Goal: Information Seeking & Learning: Check status

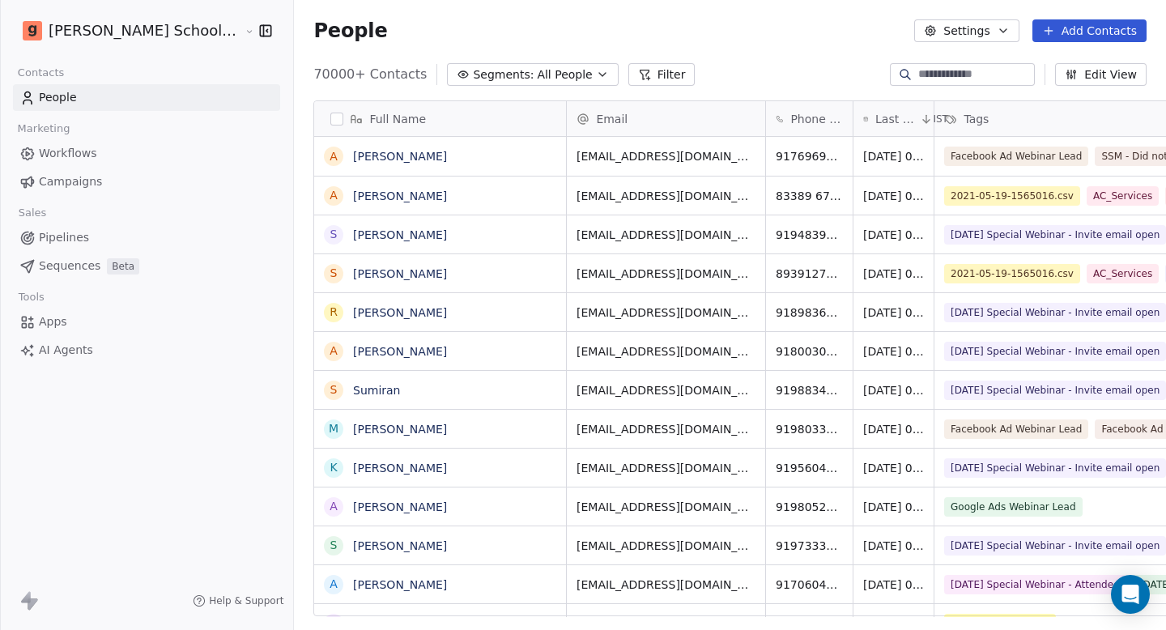
scroll to position [543, 915]
click at [997, 45] on div "People Settings Add Contacts" at bounding box center [730, 31] width 872 height 62
click at [997, 36] on button "Settings" at bounding box center [966, 30] width 104 height 23
click at [755, 32] on html "[PERSON_NAME] School of Finance LLP Contacts People Marketing Workflows Campaig…" at bounding box center [583, 315] width 1166 height 630
click at [85, 191] on link "Campaigns" at bounding box center [146, 181] width 267 height 27
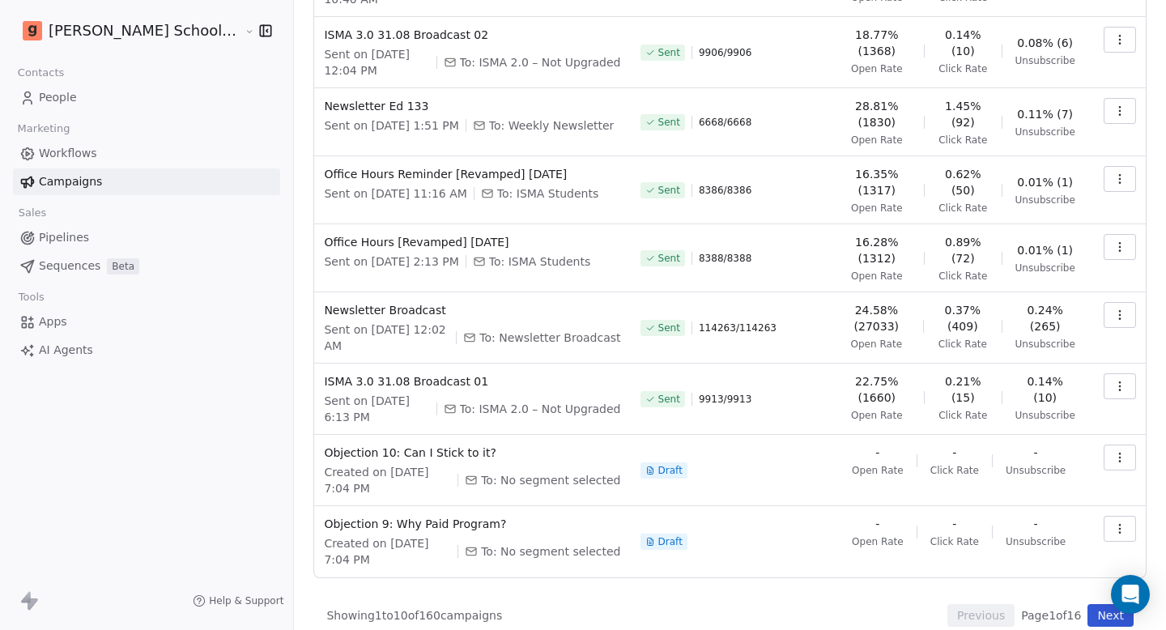
scroll to position [279, 0]
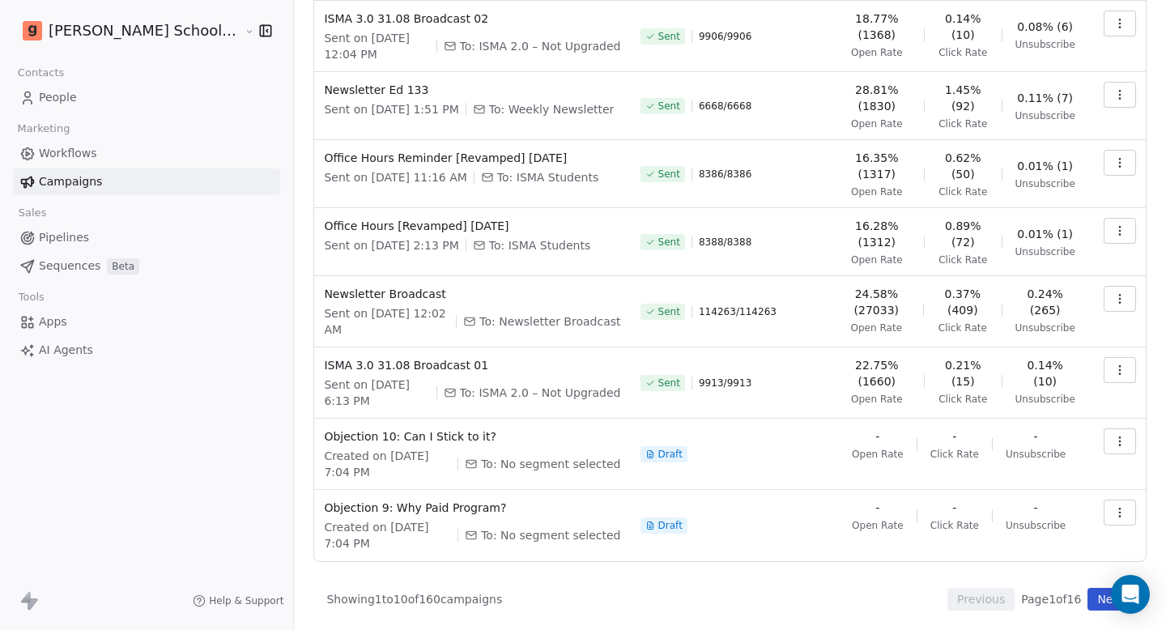
click at [1087, 600] on button "Next" at bounding box center [1110, 599] width 46 height 23
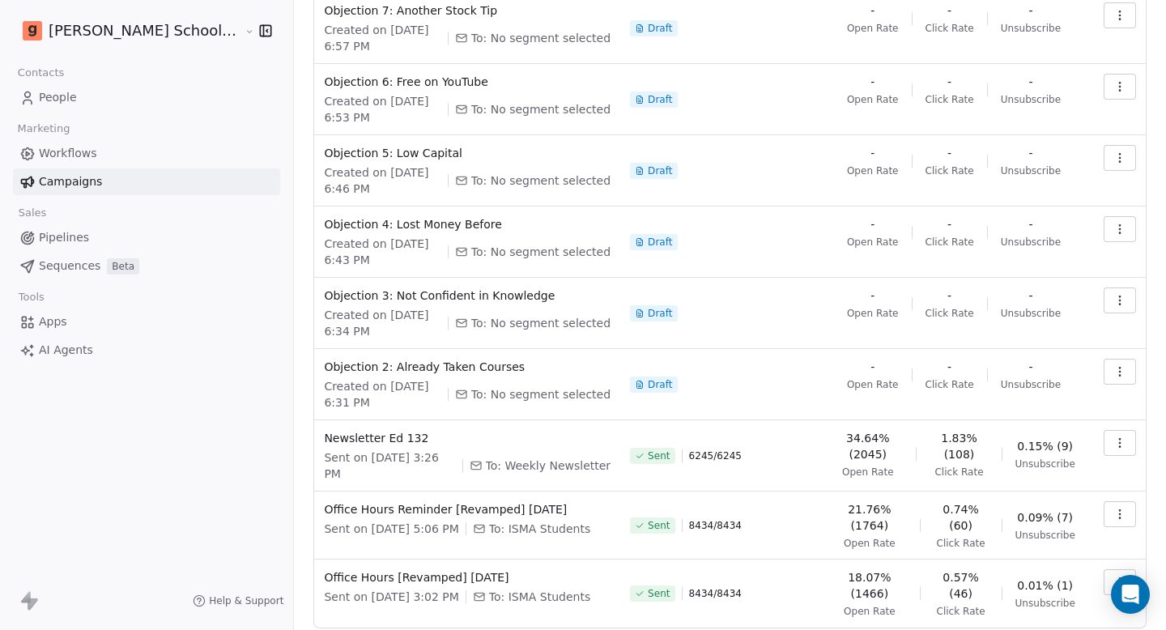
scroll to position [266, 0]
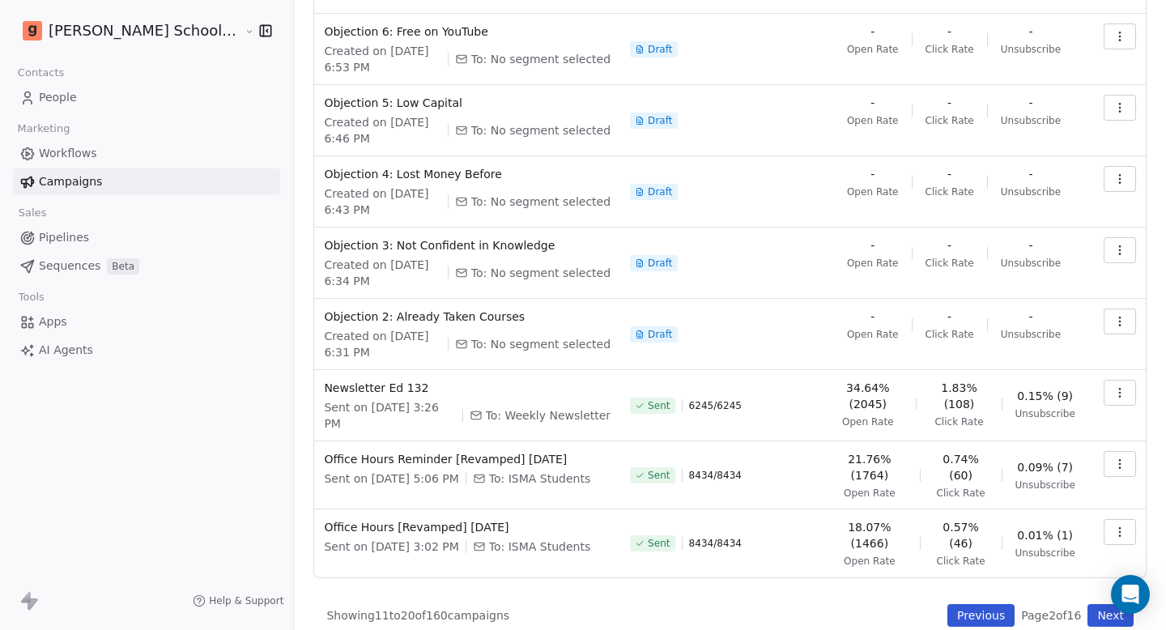
click at [977, 604] on button "Previous" at bounding box center [980, 615] width 67 height 23
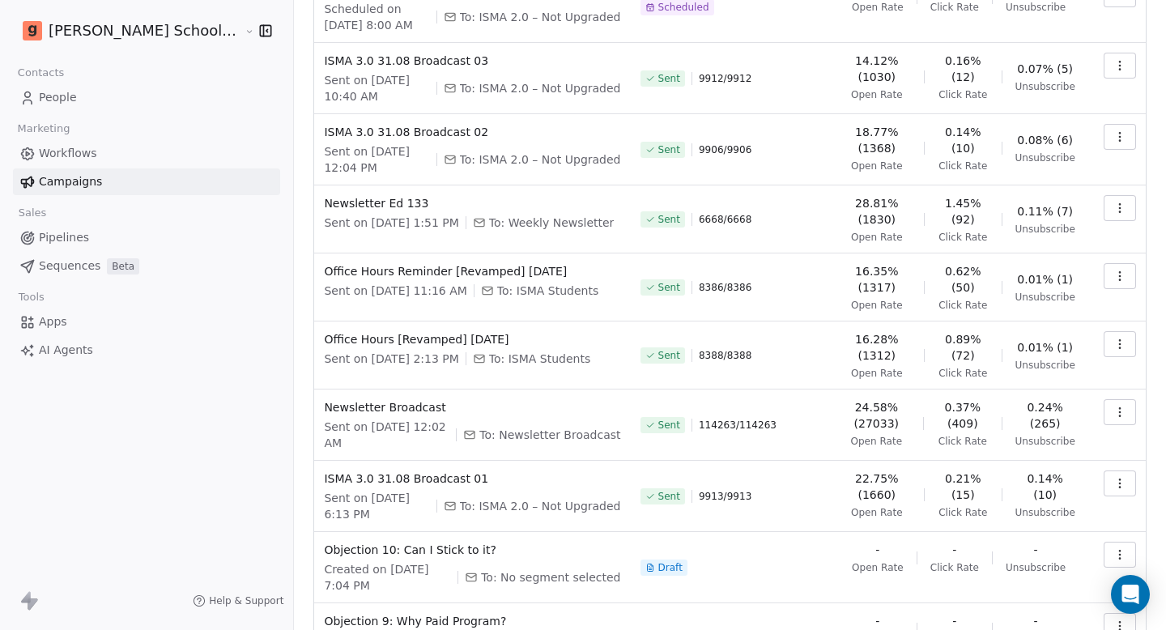
scroll to position [279, 0]
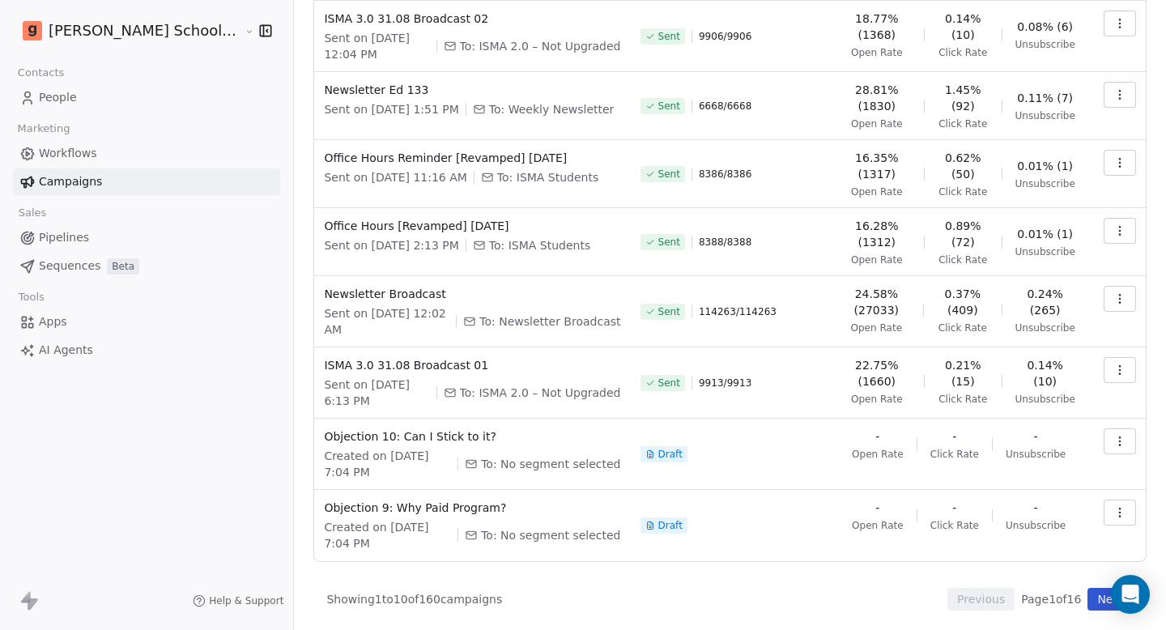
click at [1092, 603] on button "Next" at bounding box center [1110, 599] width 46 height 23
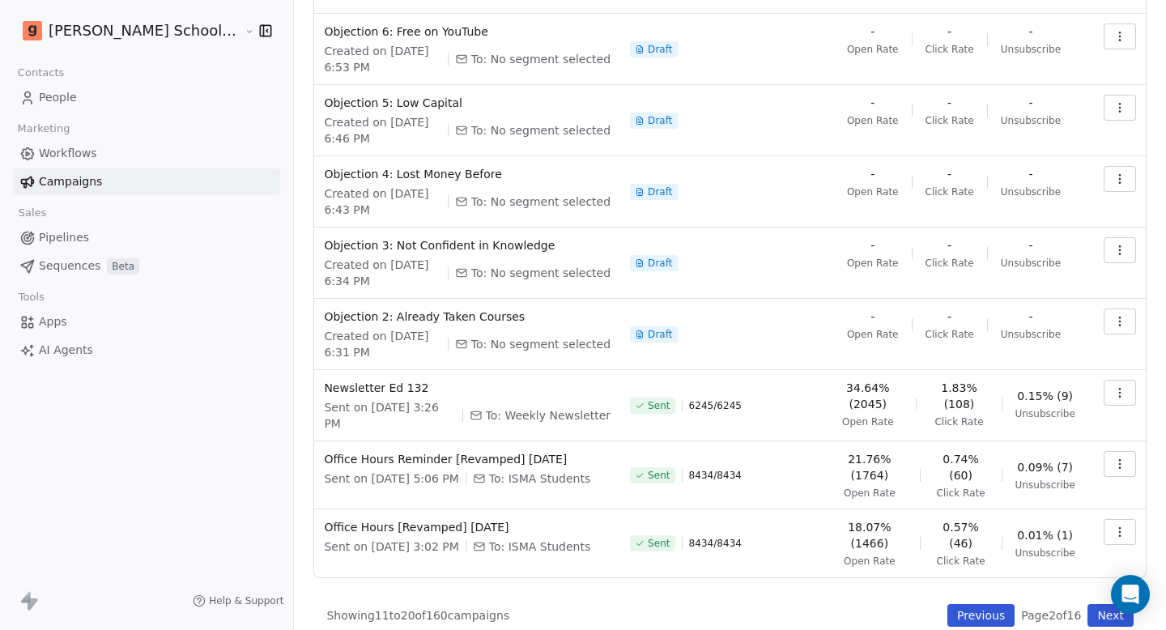
click at [1087, 604] on button "Next" at bounding box center [1110, 615] width 46 height 23
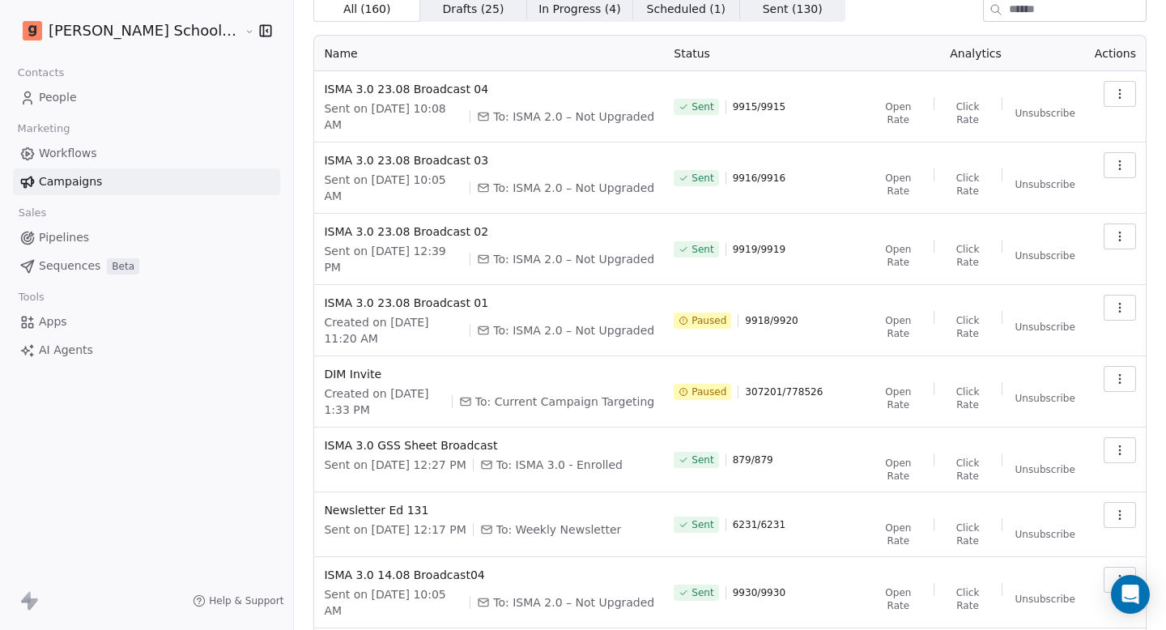
scroll to position [0, 0]
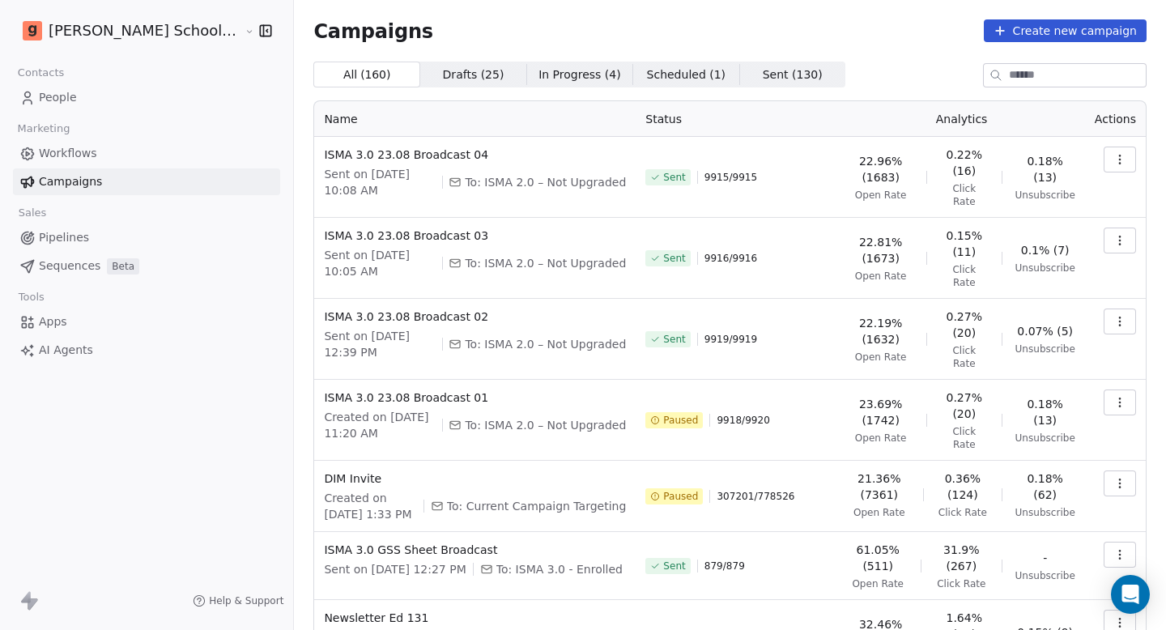
click at [710, 164] on div "Sent 9915 / 9915" at bounding box center [736, 178] width 183 height 62
click at [720, 252] on span "9916 / 9916" at bounding box center [730, 258] width 53 height 13
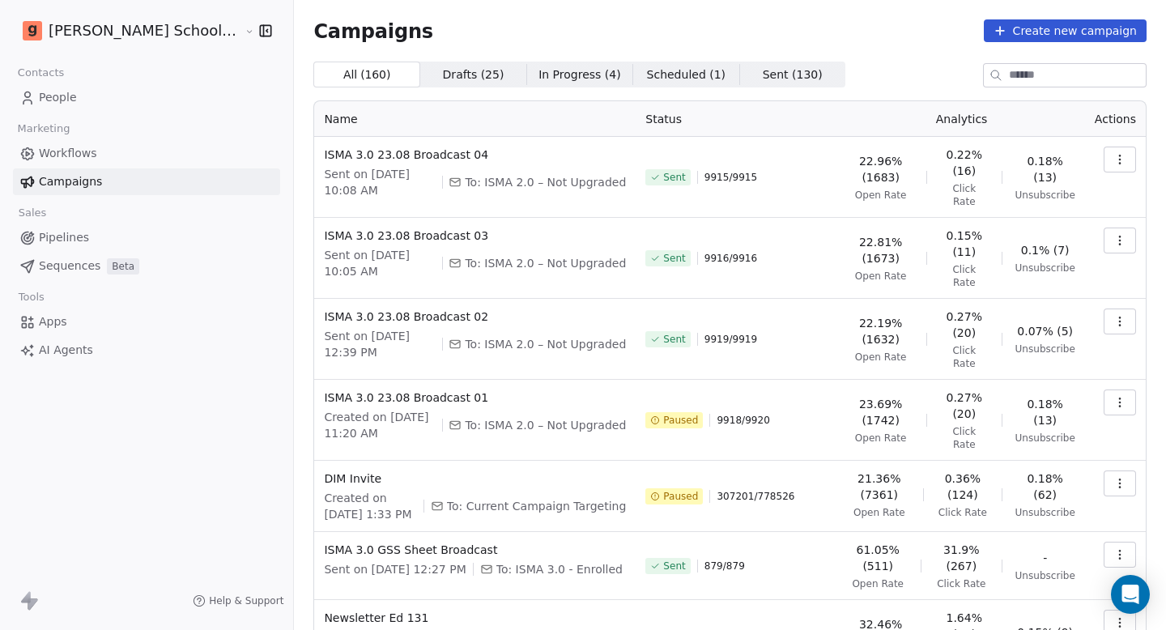
click at [704, 252] on span "9916 / 9916" at bounding box center [730, 258] width 53 height 13
click at [704, 333] on span "9919 / 9919" at bounding box center [730, 339] width 53 height 13
click at [730, 333] on span "9919 / 9919" at bounding box center [730, 339] width 53 height 13
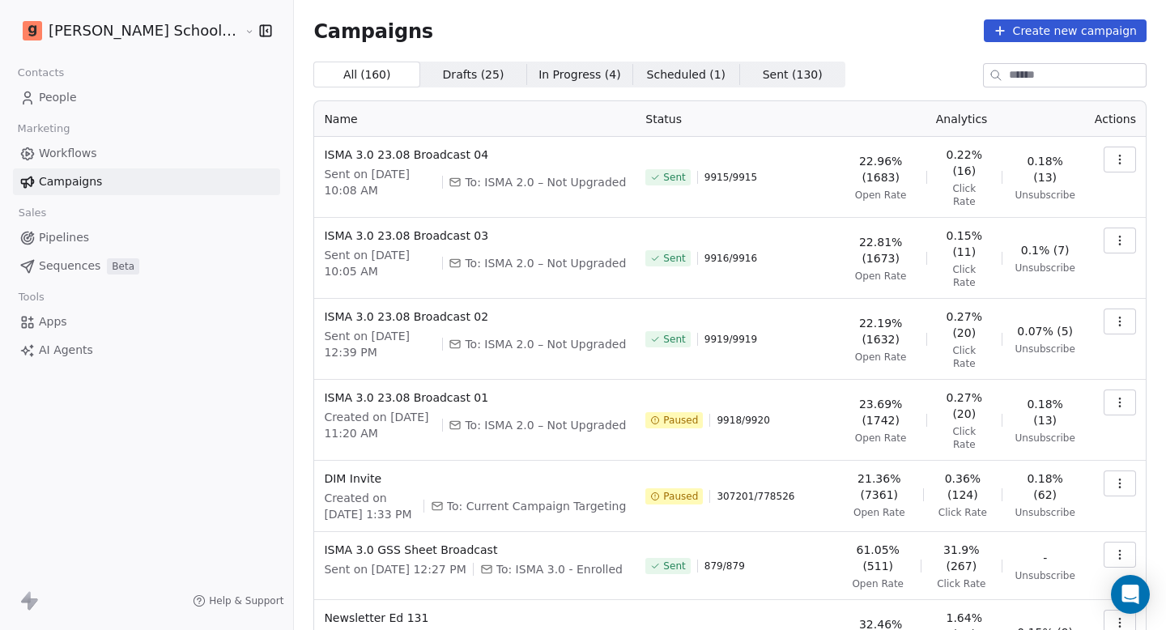
click at [730, 333] on span "9919 / 9919" at bounding box center [730, 339] width 53 height 13
click at [717, 414] on span "9918 / 9920" at bounding box center [743, 420] width 53 height 13
click at [742, 414] on span "9918 / 9920" at bounding box center [743, 420] width 53 height 13
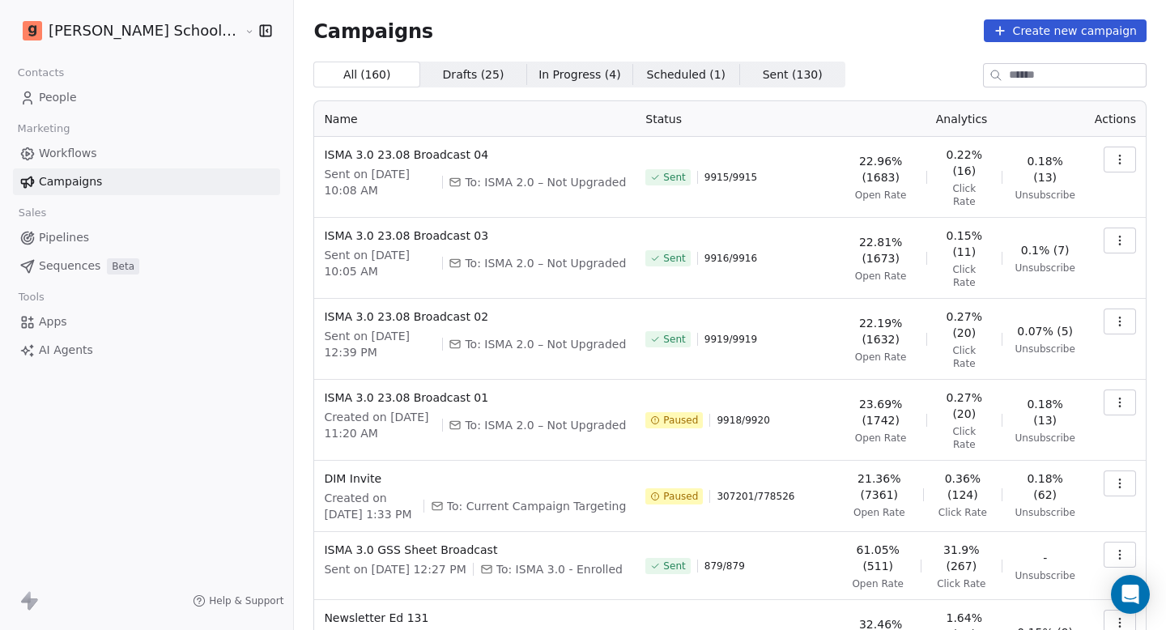
click at [707, 470] on div "Paused 307201 / 778526" at bounding box center [736, 496] width 183 height 52
click at [754, 490] on span "307201 / 778526" at bounding box center [756, 496] width 78 height 13
click at [717, 490] on span "307201 / 778526" at bounding box center [756, 496] width 78 height 13
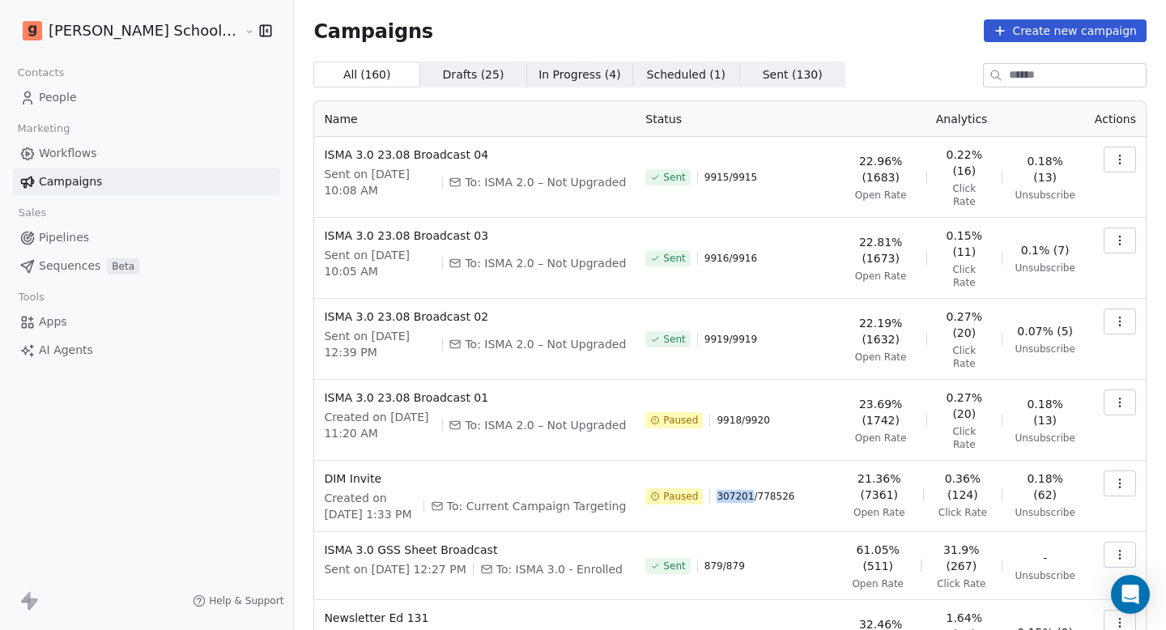
click at [717, 490] on span "307201 / 778526" at bounding box center [756, 496] width 78 height 13
click at [750, 490] on span "307201 / 778526" at bounding box center [756, 496] width 78 height 13
click at [751, 490] on span "307201 / 778526" at bounding box center [756, 496] width 78 height 13
click at [717, 490] on span "307201 / 778526" at bounding box center [756, 496] width 78 height 13
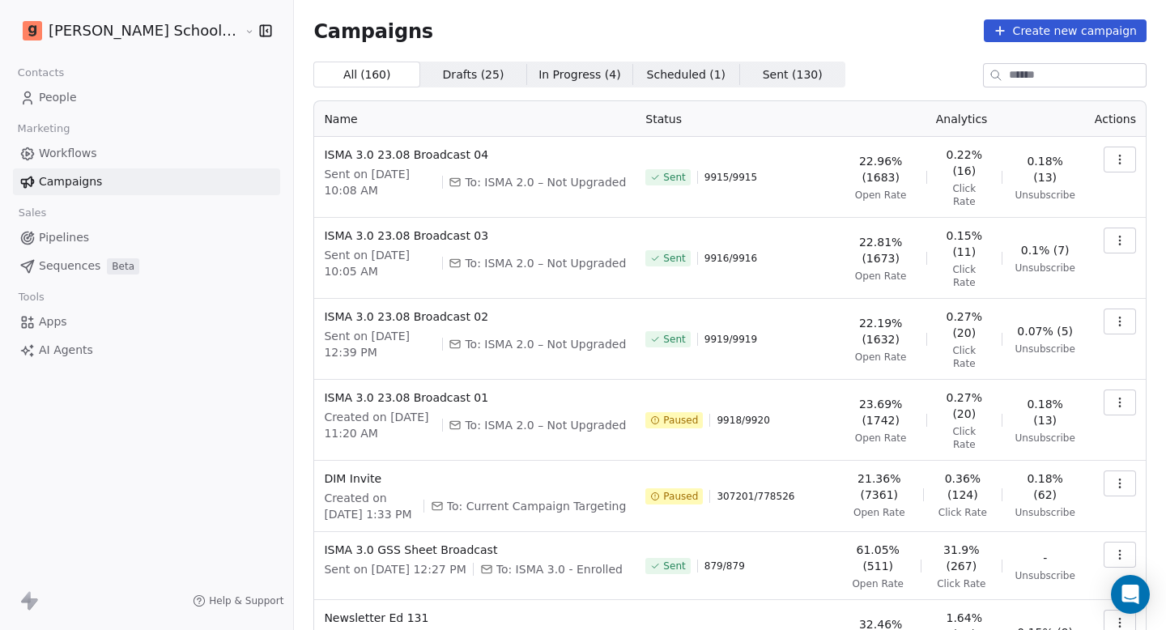
click at [759, 490] on span "307201 / 778526" at bounding box center [756, 496] width 78 height 13
click at [717, 490] on span "307201 / 778526" at bounding box center [756, 496] width 78 height 13
click at [747, 490] on span "307201 / 778526" at bounding box center [756, 496] width 78 height 13
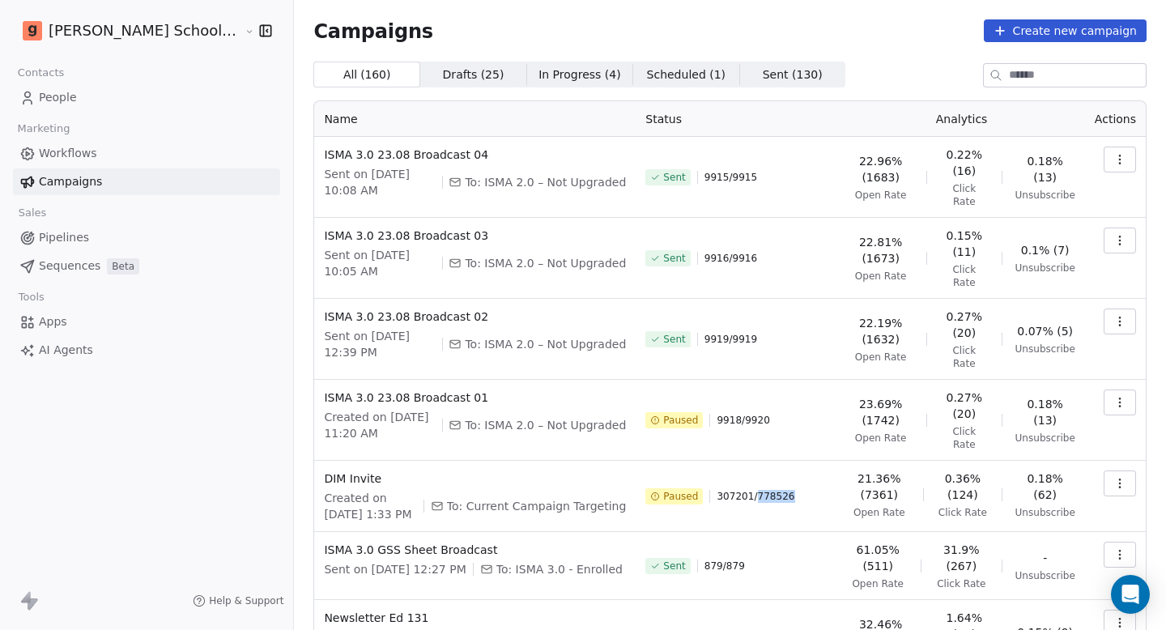
click at [747, 490] on span "307201 / 778526" at bounding box center [756, 496] width 78 height 13
click at [717, 490] on span "307201 / 778526" at bounding box center [756, 496] width 78 height 13
click at [744, 490] on span "307201 / 778526" at bounding box center [756, 496] width 78 height 13
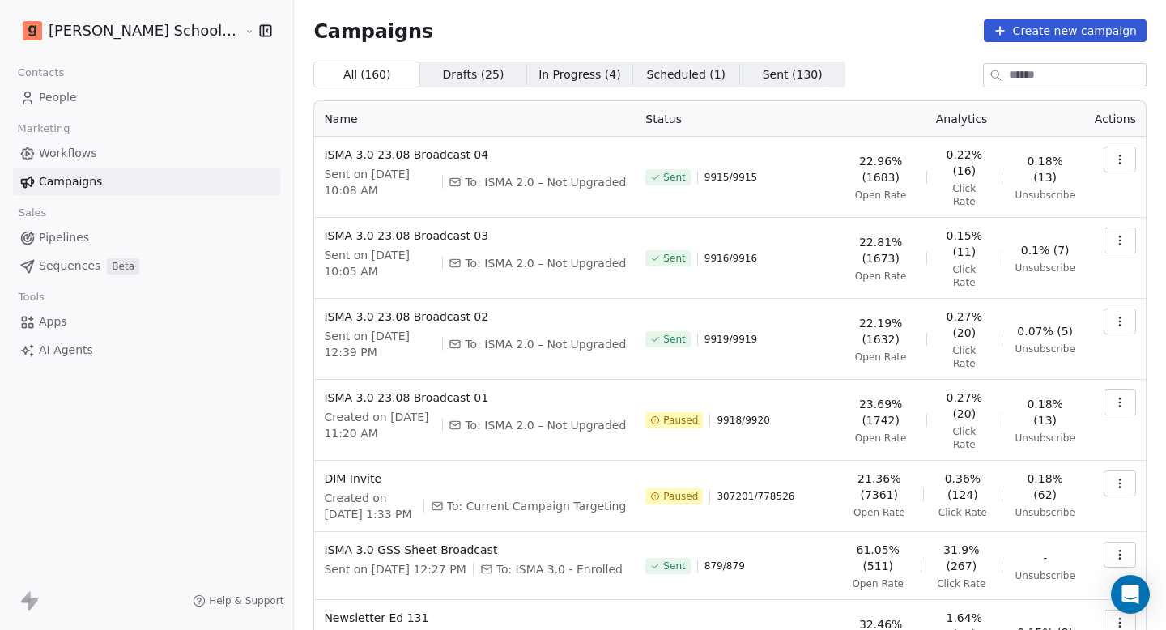
click at [717, 490] on span "307201 / 778526" at bounding box center [756, 496] width 78 height 13
click at [746, 490] on span "307201 / 778526" at bounding box center [756, 496] width 78 height 13
click at [717, 490] on span "307201 / 778526" at bounding box center [756, 496] width 78 height 13
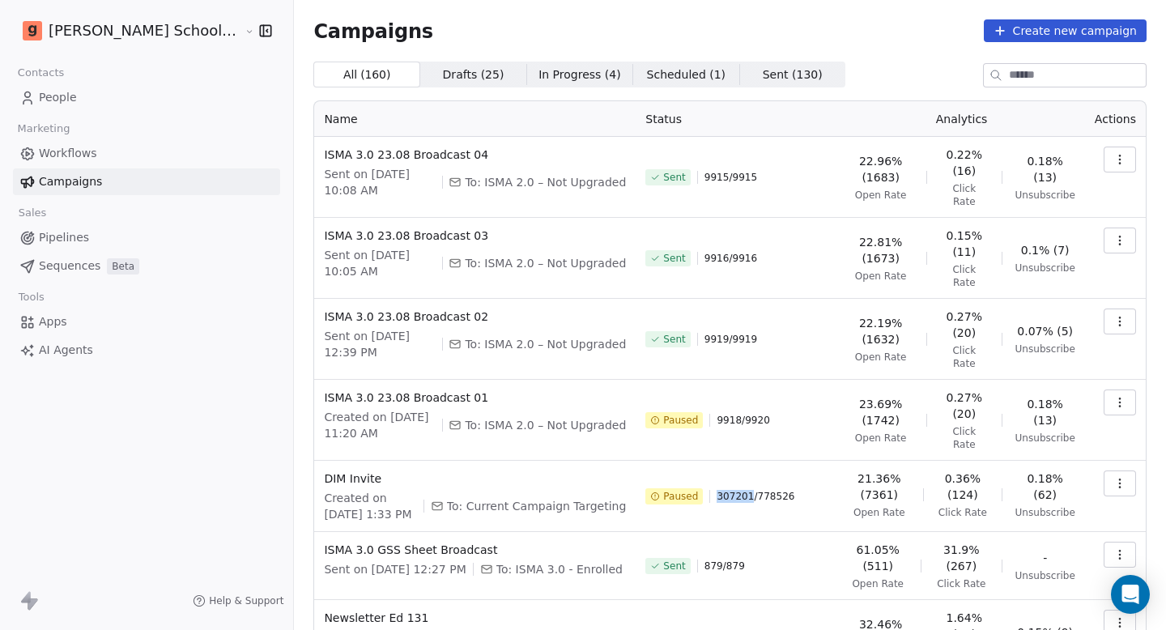
click at [717, 490] on span "307201 / 778526" at bounding box center [756, 496] width 78 height 13
click at [736, 490] on span "307201 / 778526" at bounding box center [756, 496] width 78 height 13
click at [717, 490] on span "307201 / 778526" at bounding box center [756, 496] width 78 height 13
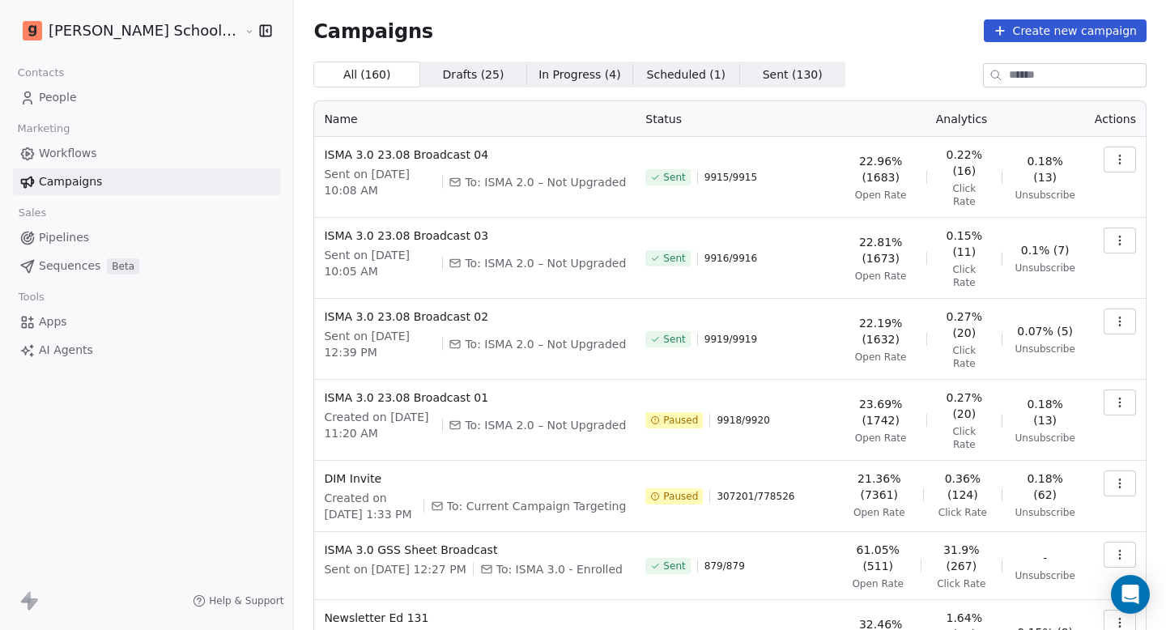
click at [748, 490] on span "307201 / 778526" at bounding box center [756, 496] width 78 height 13
click at [717, 490] on span "307201 / 778526" at bounding box center [756, 496] width 78 height 13
click at [742, 490] on span "307201 / 778526" at bounding box center [756, 496] width 78 height 13
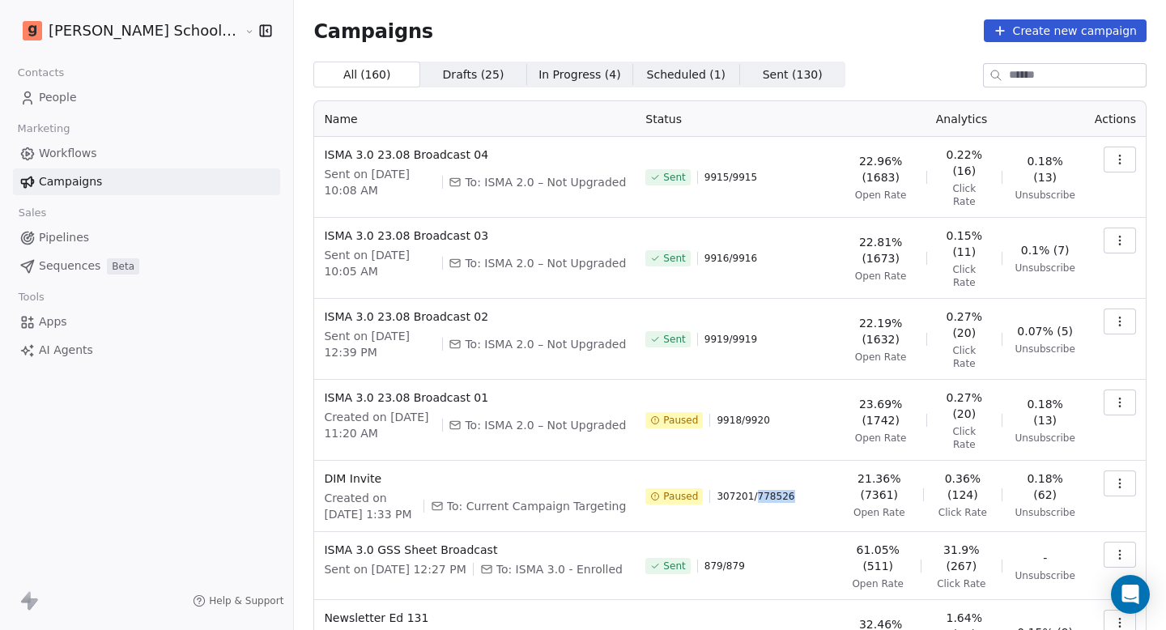
click at [742, 490] on span "307201 / 778526" at bounding box center [756, 496] width 78 height 13
click at [717, 490] on span "307201 / 778526" at bounding box center [756, 496] width 78 height 13
click at [740, 490] on span "307201 / 778526" at bounding box center [756, 496] width 78 height 13
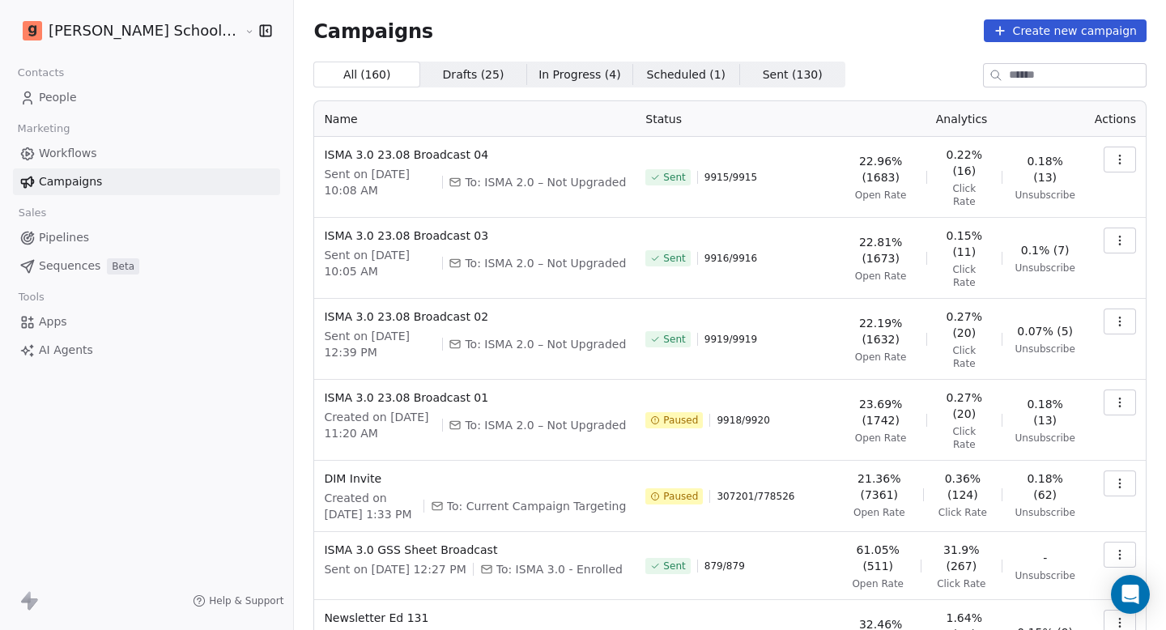
click at [751, 490] on span "307201 / 778526" at bounding box center [756, 496] width 78 height 13
click at [1113, 477] on icon "button" at bounding box center [1119, 483] width 13 height 13
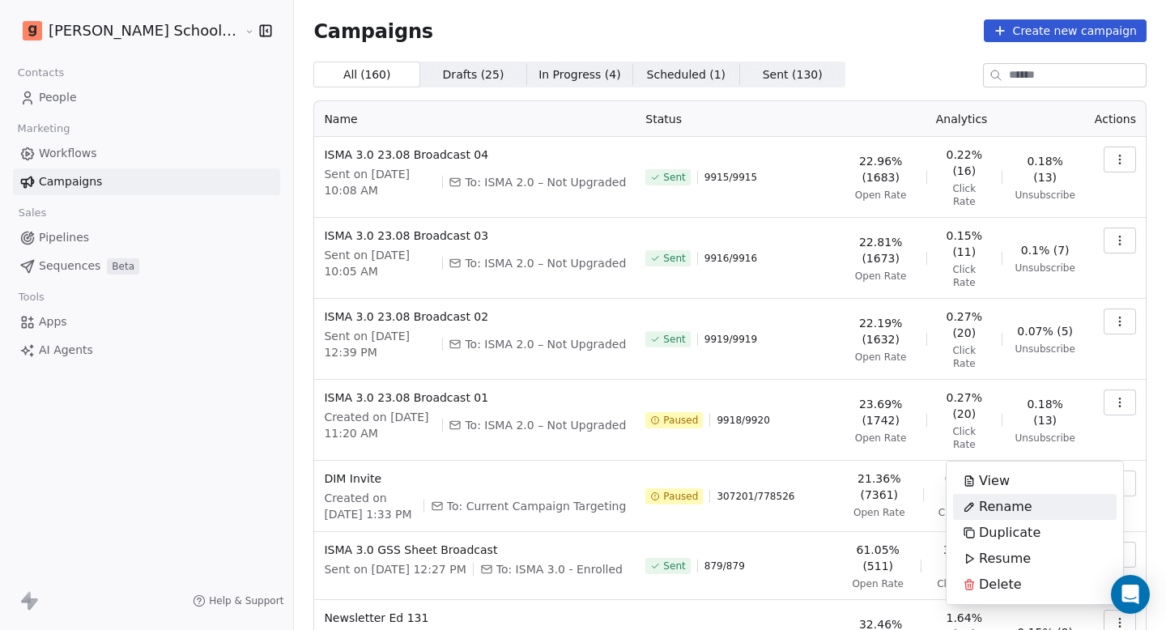
click at [715, 456] on html "[PERSON_NAME] School of Finance LLP Contacts People Marketing Workflows Campaig…" at bounding box center [583, 315] width 1166 height 630
click at [717, 490] on span "307201 / 778526" at bounding box center [756, 496] width 78 height 13
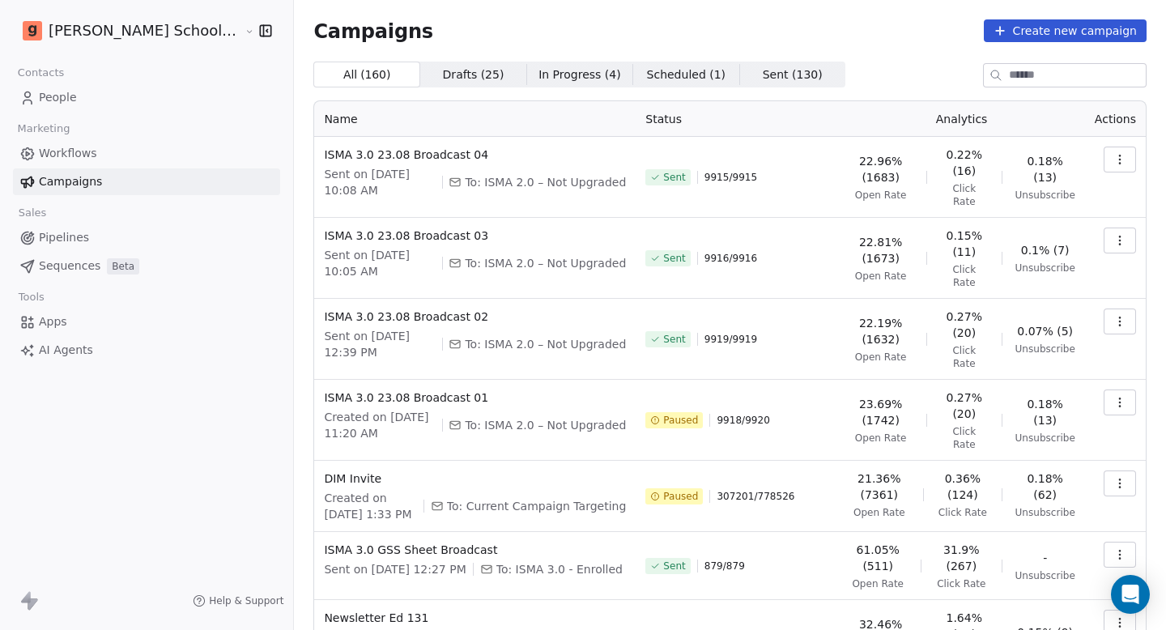
click at [747, 490] on span "307201 / 778526" at bounding box center [756, 496] width 78 height 13
click at [717, 490] on span "307201 / 778526" at bounding box center [756, 496] width 78 height 13
click at [747, 490] on span "307201 / 778526" at bounding box center [756, 496] width 78 height 13
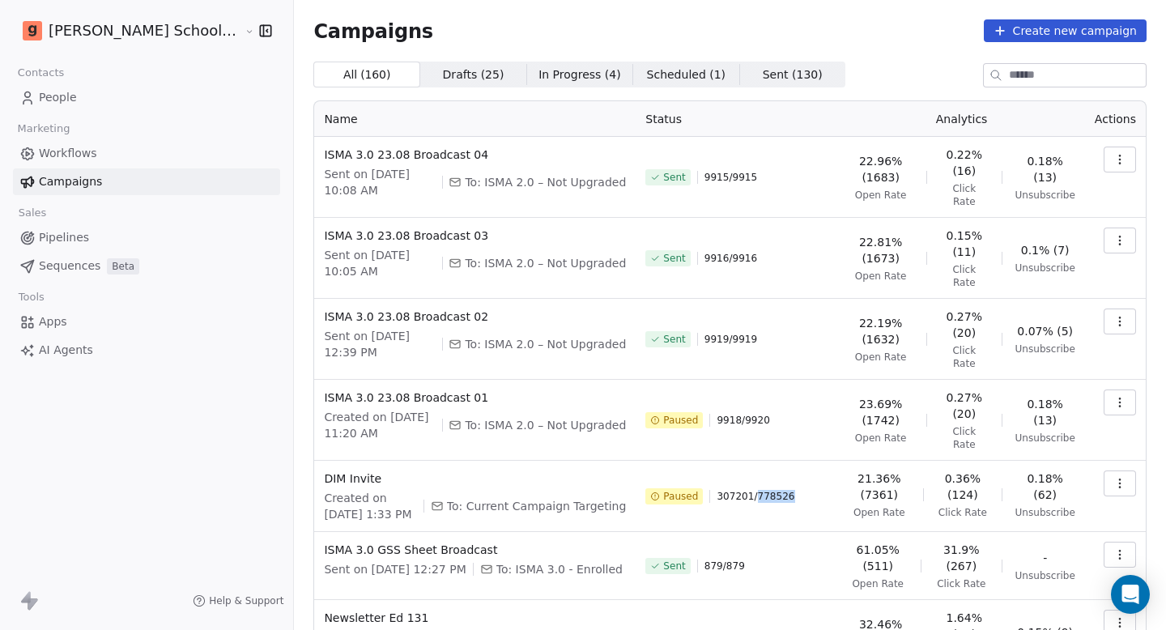
click at [747, 490] on span "307201 / 778526" at bounding box center [756, 496] width 78 height 13
click at [717, 490] on span "307201 / 778526" at bounding box center [756, 496] width 78 height 13
click at [747, 490] on span "307201 / 778526" at bounding box center [756, 496] width 78 height 13
click at [748, 490] on span "307201 / 778526" at bounding box center [756, 496] width 78 height 13
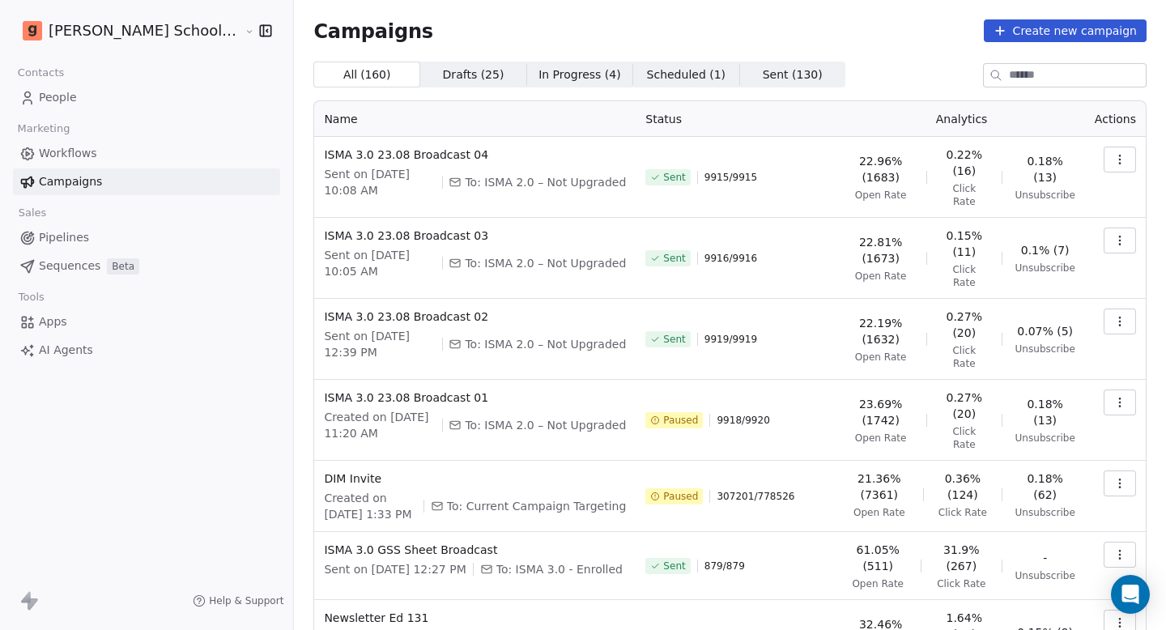
click at [693, 470] on div "Paused 307201 / 778526" at bounding box center [736, 496] width 183 height 52
click at [738, 490] on span "307201 / 778526" at bounding box center [756, 496] width 78 height 13
click at [717, 490] on span "307201 / 778526" at bounding box center [756, 496] width 78 height 13
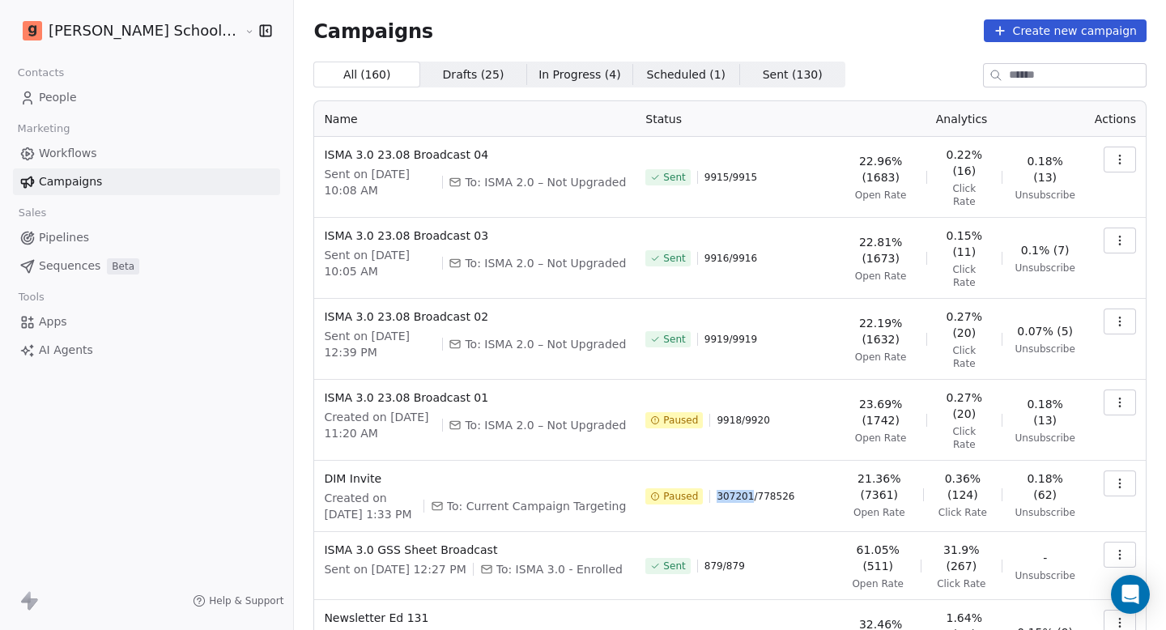
click at [717, 490] on span "307201 / 778526" at bounding box center [756, 496] width 78 height 13
click at [744, 490] on span "307201 / 778526" at bounding box center [756, 496] width 78 height 13
click at [726, 490] on span "307201 / 778526" at bounding box center [756, 496] width 78 height 13
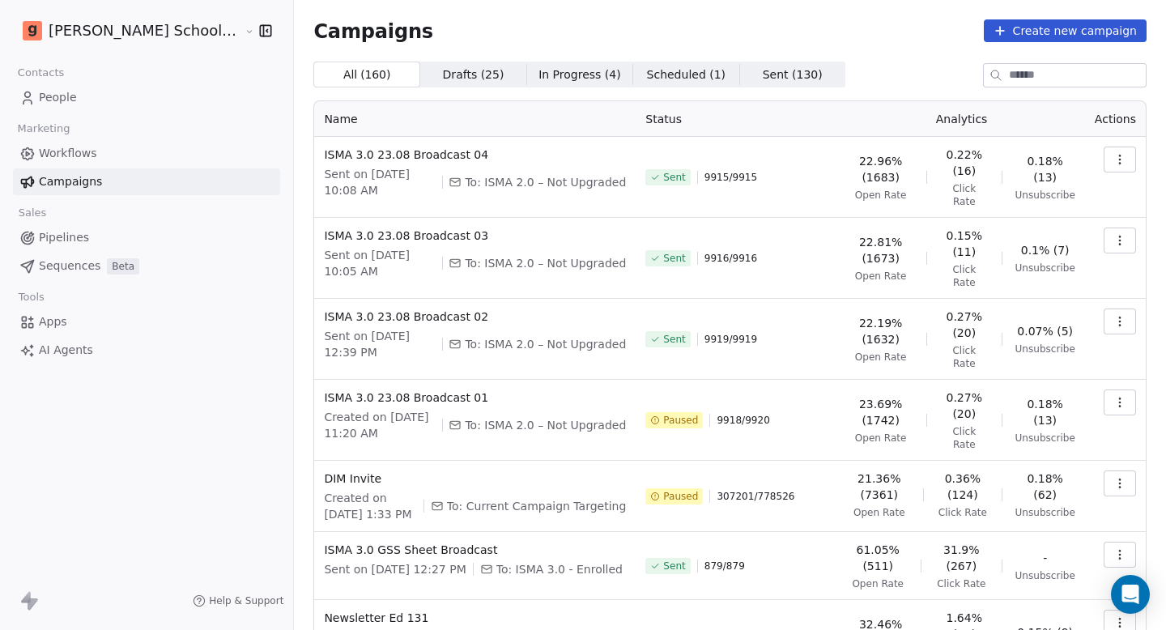
click at [745, 490] on span "307201 / 778526" at bounding box center [756, 496] width 78 height 13
click at [717, 490] on span "307201 / 778526" at bounding box center [756, 496] width 78 height 13
click at [743, 490] on span "307201 / 778526" at bounding box center [756, 496] width 78 height 13
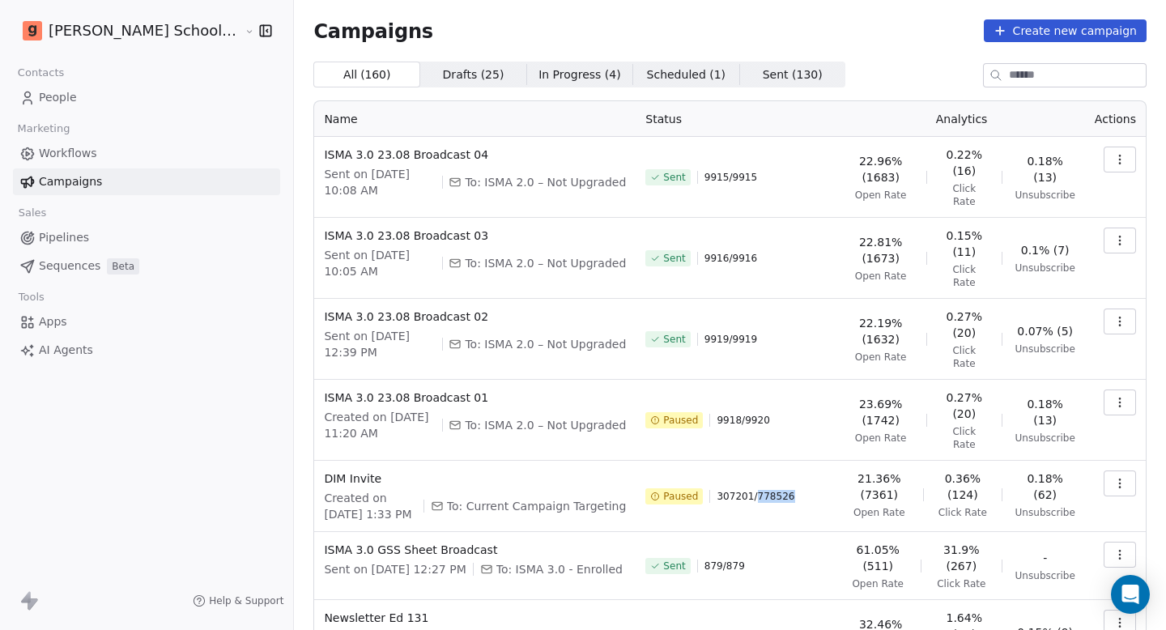
click at [743, 490] on span "307201 / 778526" at bounding box center [756, 496] width 78 height 13
click at [717, 490] on span "307201 / 778526" at bounding box center [756, 496] width 78 height 13
click at [734, 490] on span "307201 / 778526" at bounding box center [756, 496] width 78 height 13
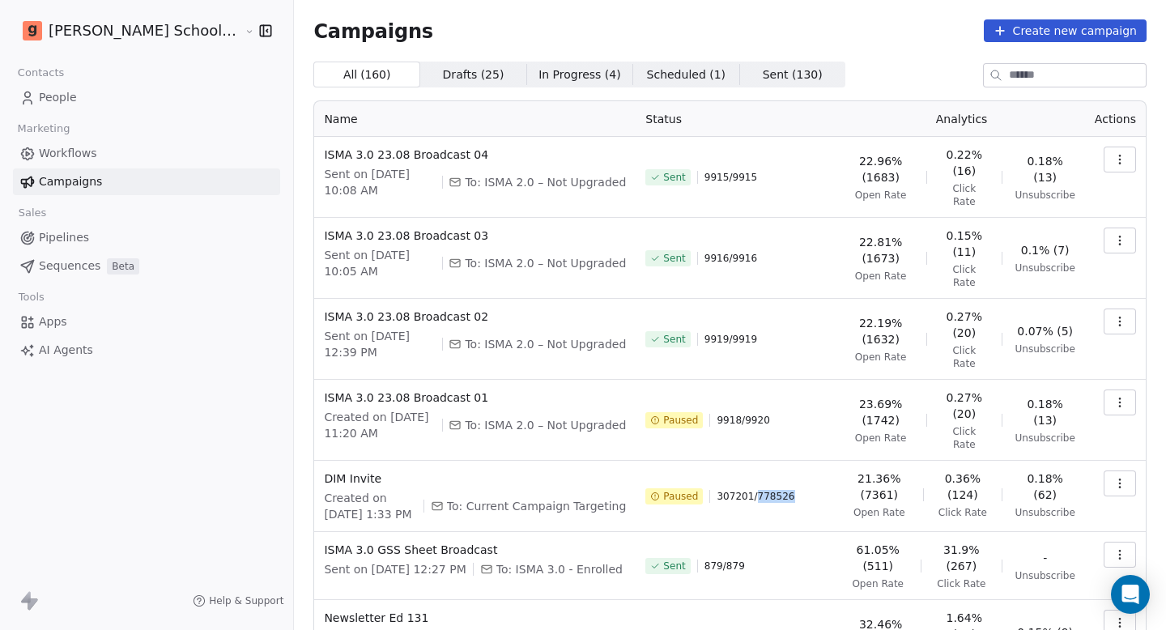
click at [734, 490] on span "307201 / 778526" at bounding box center [756, 496] width 78 height 13
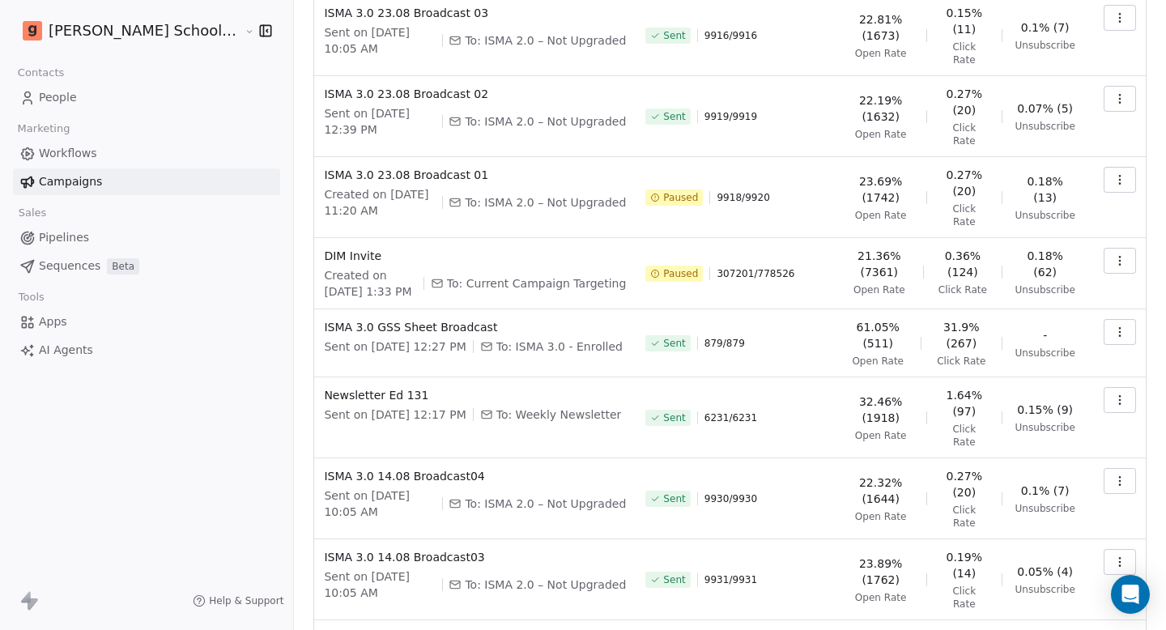
scroll to position [282, 0]
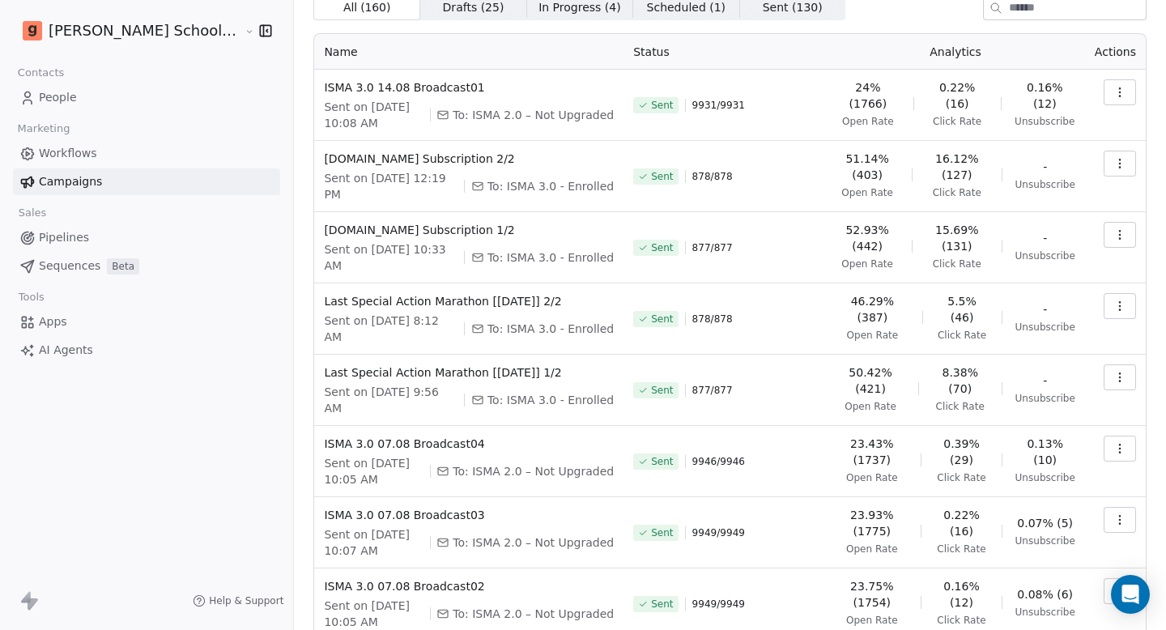
scroll to position [66, 0]
click at [398, 226] on span "[DOMAIN_NAME] Subscription 1/2" at bounding box center [469, 231] width 290 height 16
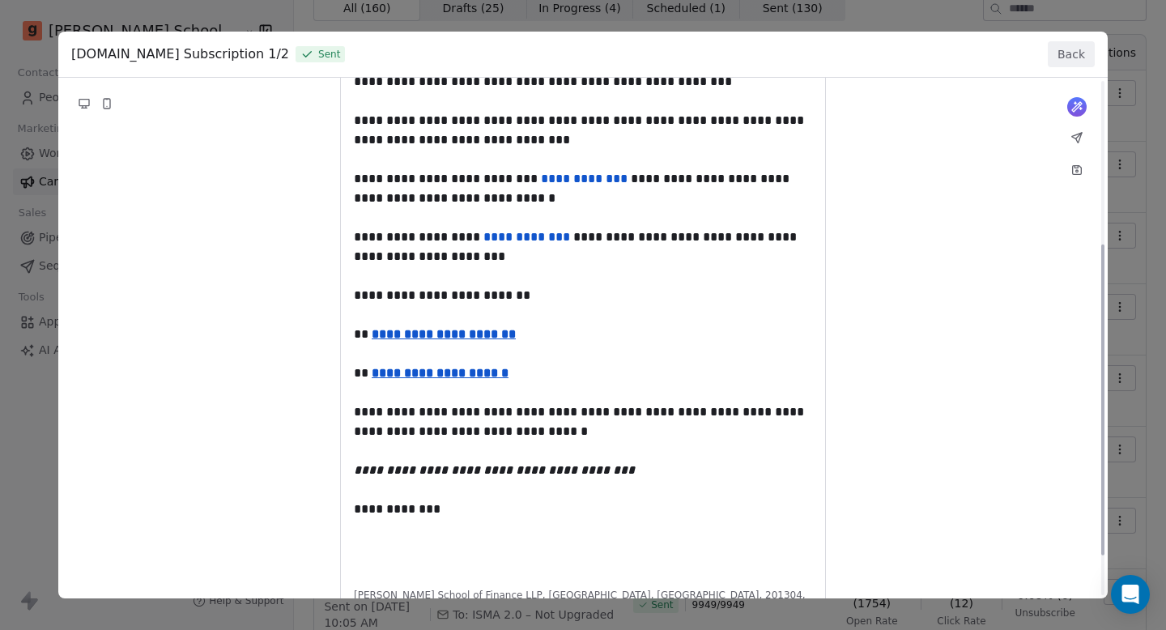
scroll to position [285, 0]
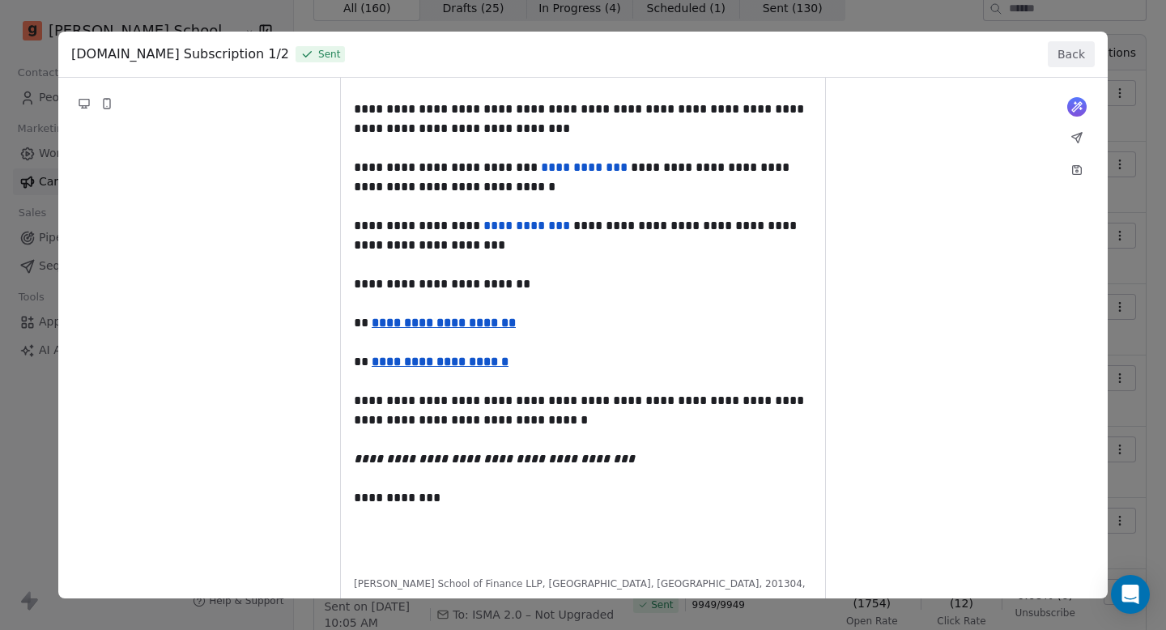
click at [492, 321] on div "**********" at bounding box center [582, 216] width 1049 height 847
click at [545, 339] on div "**********" at bounding box center [582, 216] width 1049 height 847
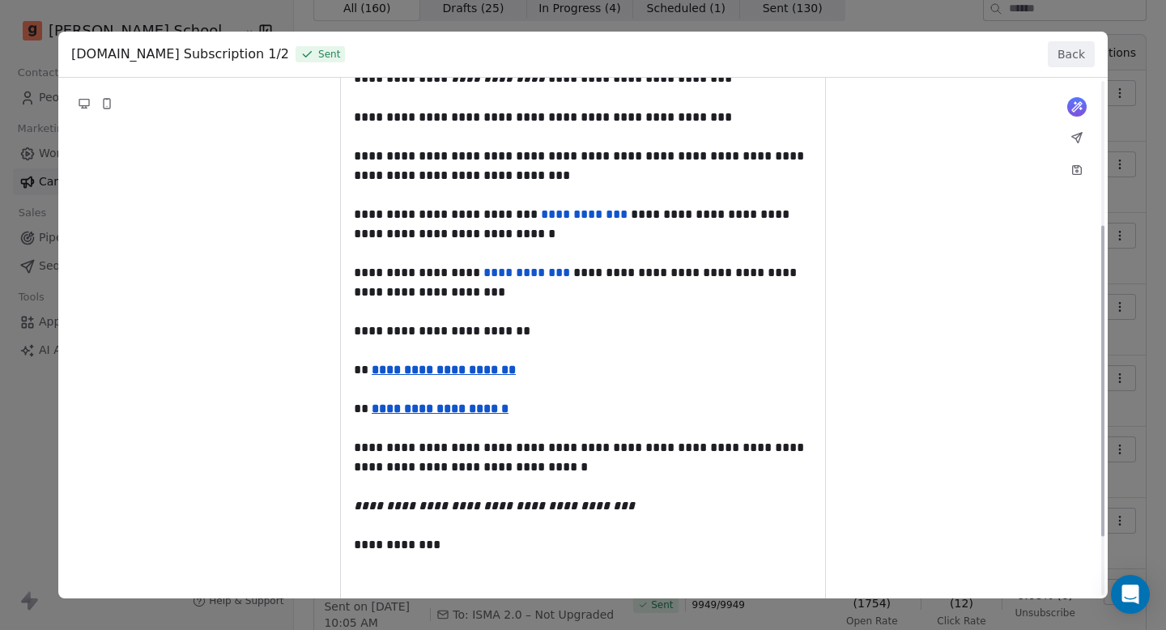
scroll to position [215, 0]
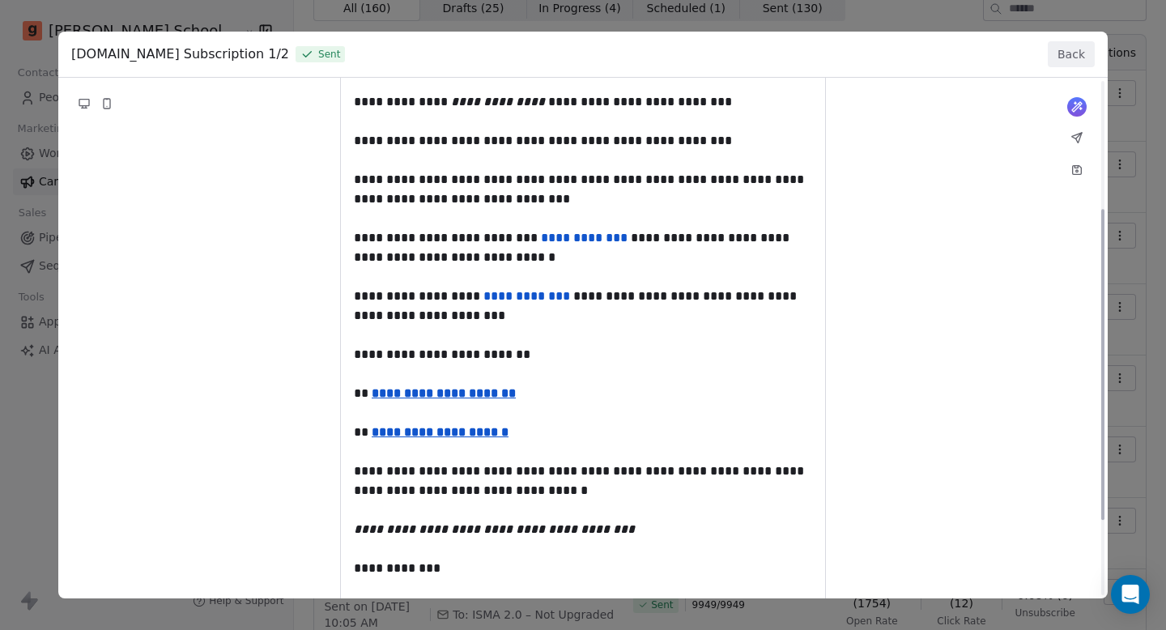
click at [491, 353] on div "**********" at bounding box center [582, 286] width 1049 height 847
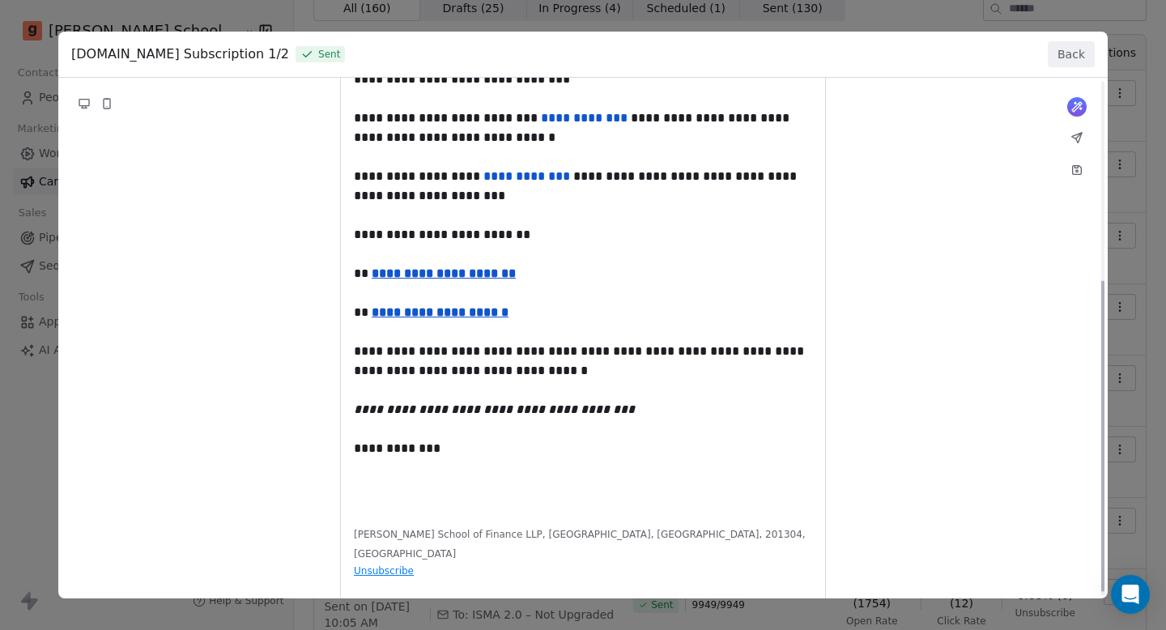
scroll to position [341, 0]
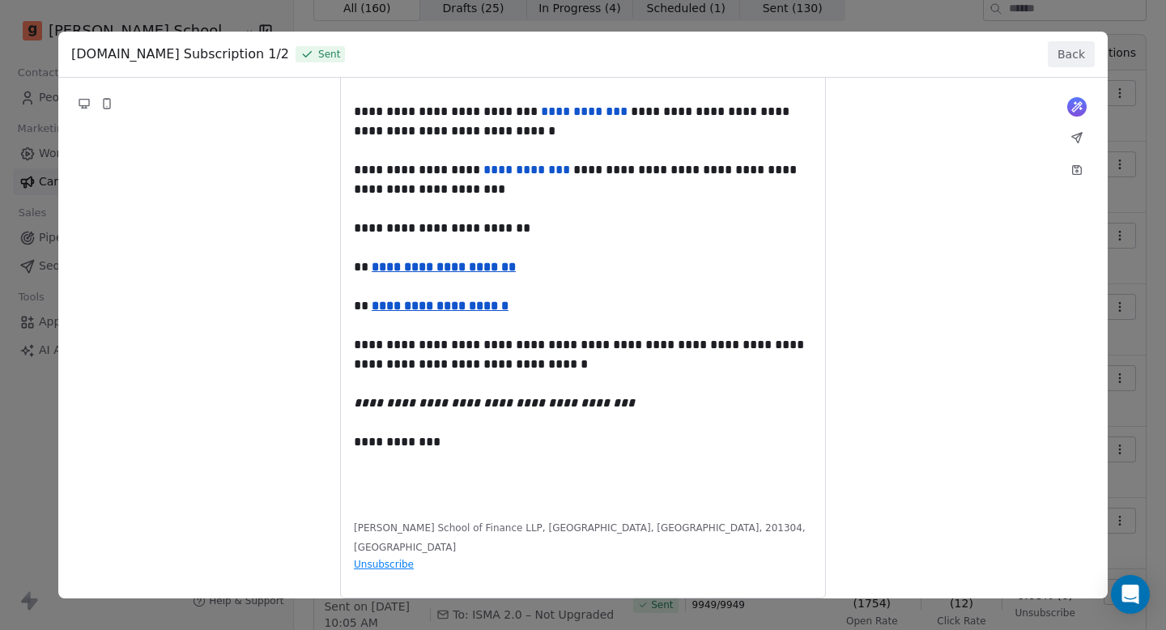
click at [1070, 57] on button "Back" at bounding box center [1071, 54] width 47 height 26
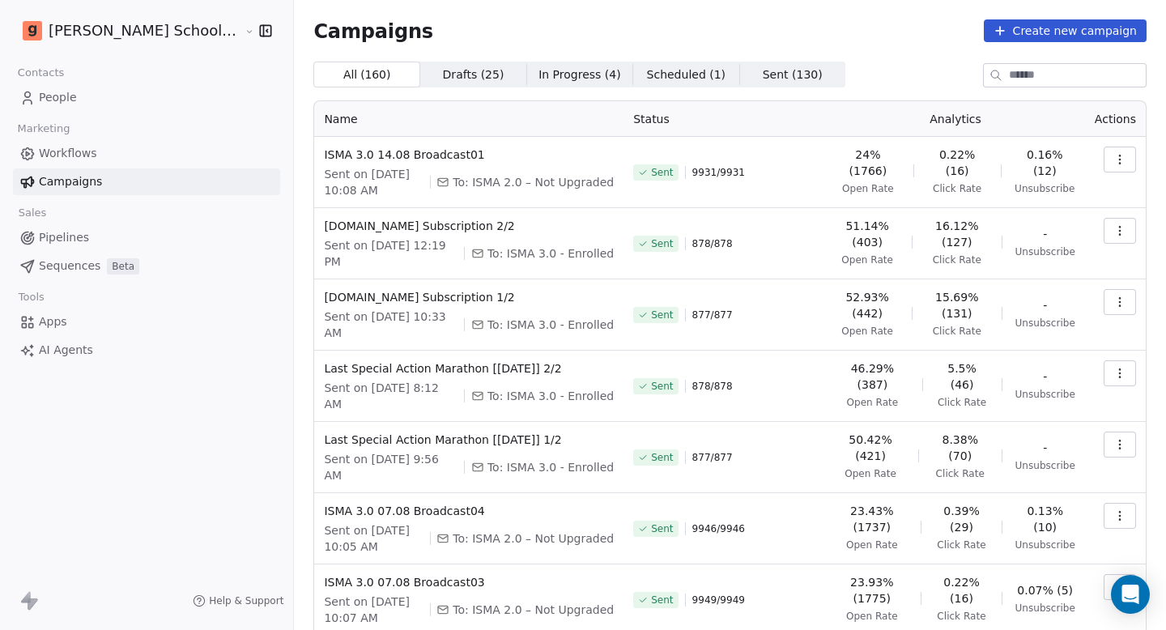
scroll to position [0, 0]
